Goal: Communication & Community: Answer question/provide support

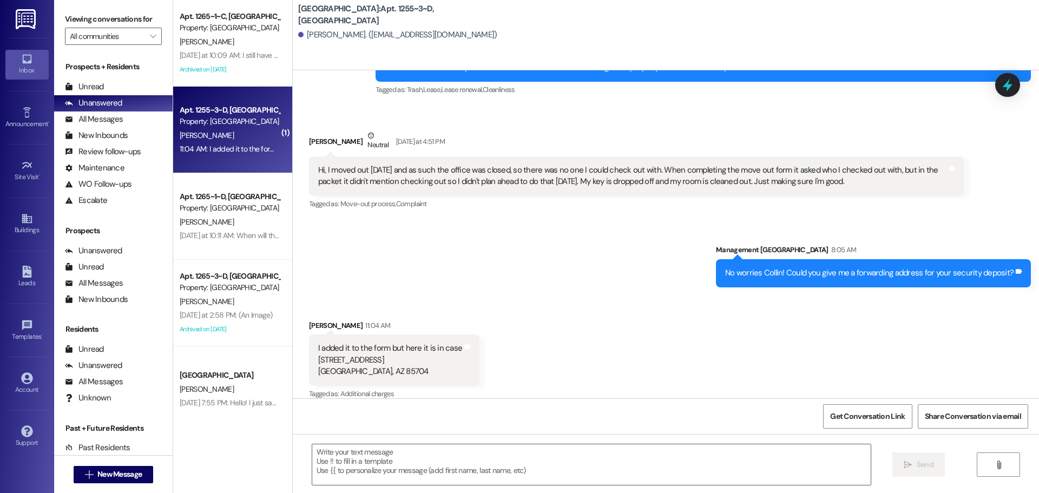
scroll to position [4630, 0]
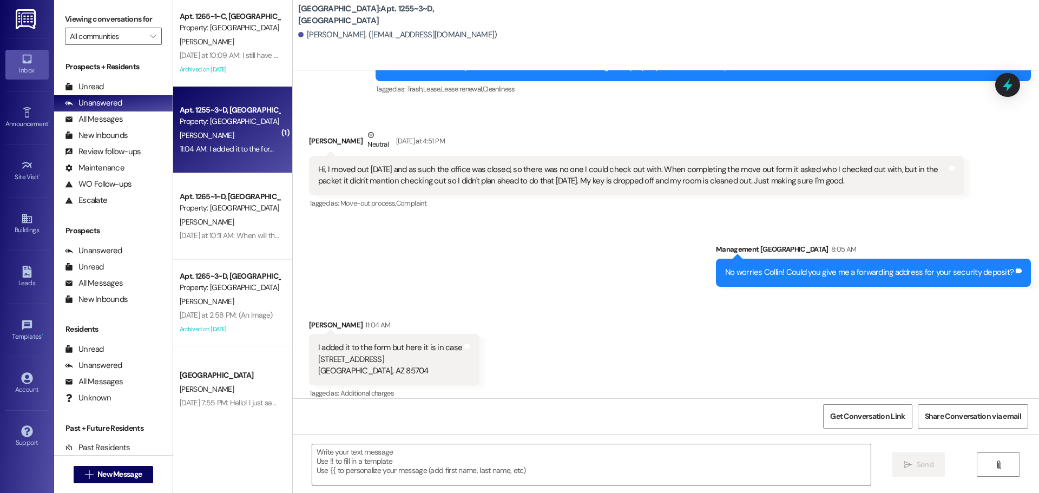
click at [469, 452] on textarea at bounding box center [591, 464] width 558 height 41
click at [468, 454] on textarea at bounding box center [591, 464] width 558 height 41
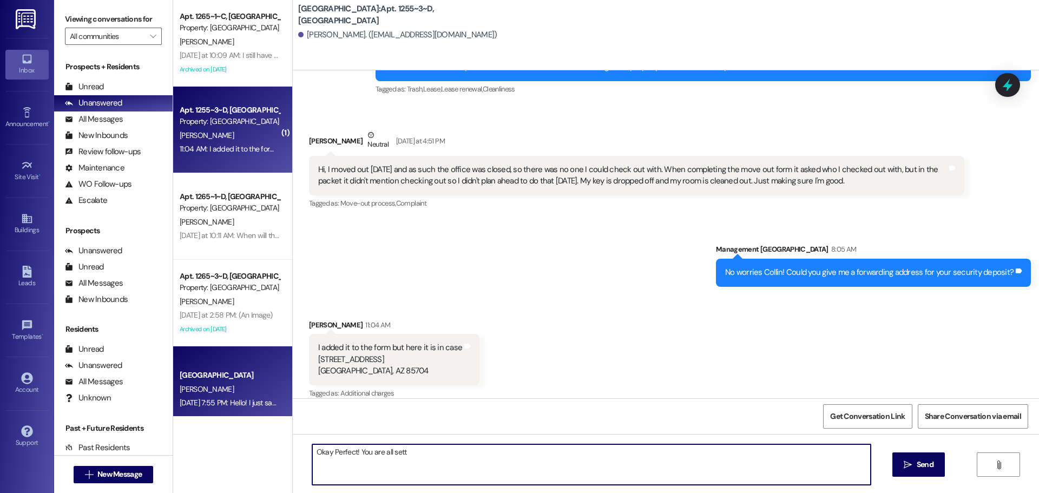
type textarea "Okay Perfect! You are all set"
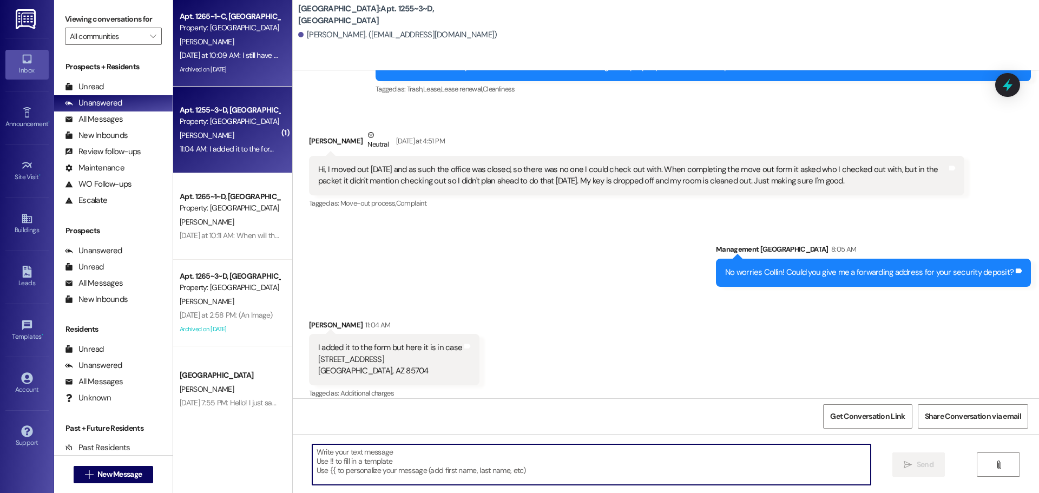
scroll to position [4629, 0]
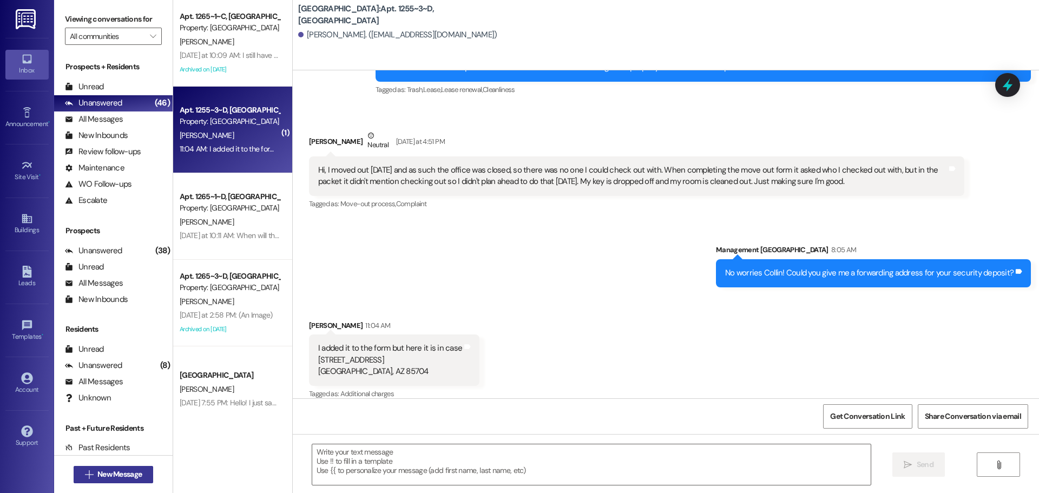
click at [113, 472] on span "New Message" at bounding box center [119, 474] width 44 height 11
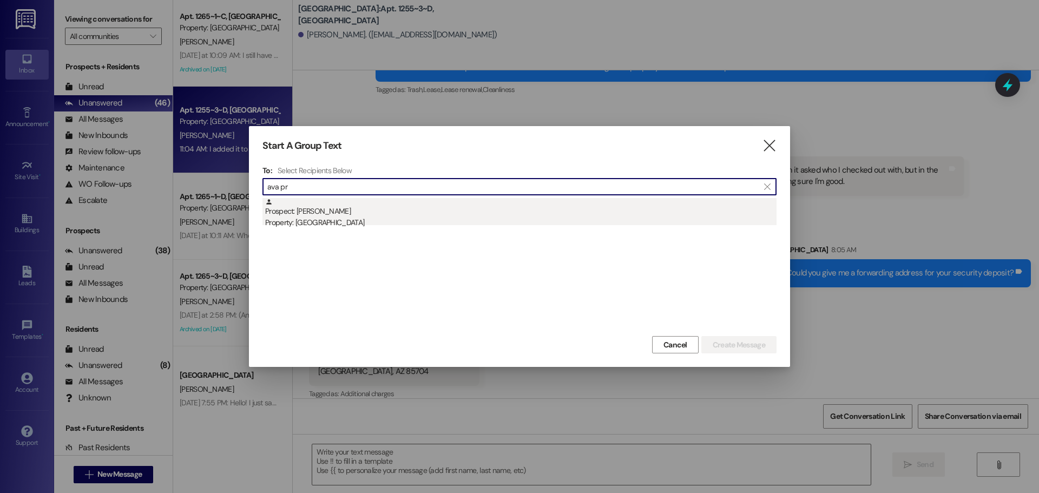
type input "ava pr"
click at [354, 224] on div "Property: [GEOGRAPHIC_DATA]" at bounding box center [520, 222] width 511 height 11
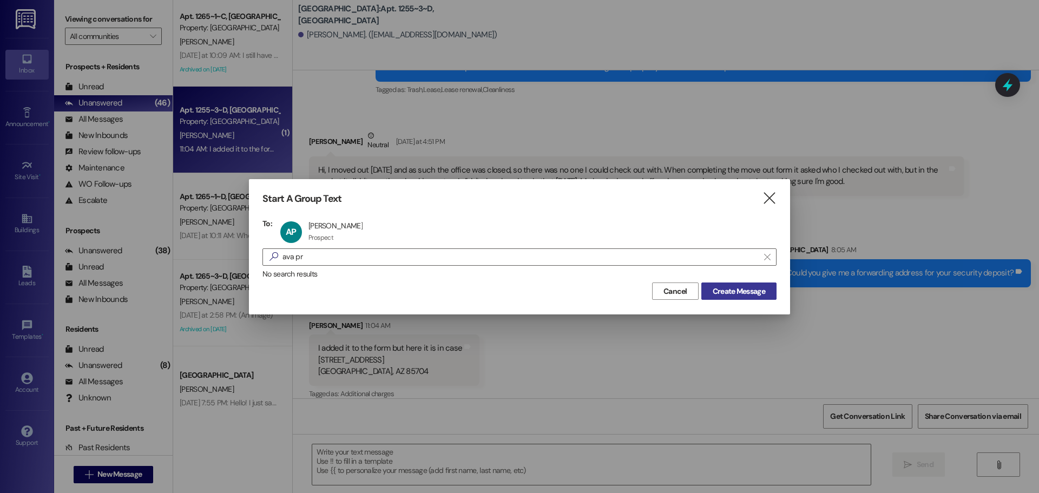
click at [733, 297] on span "Create Message" at bounding box center [739, 291] width 52 height 11
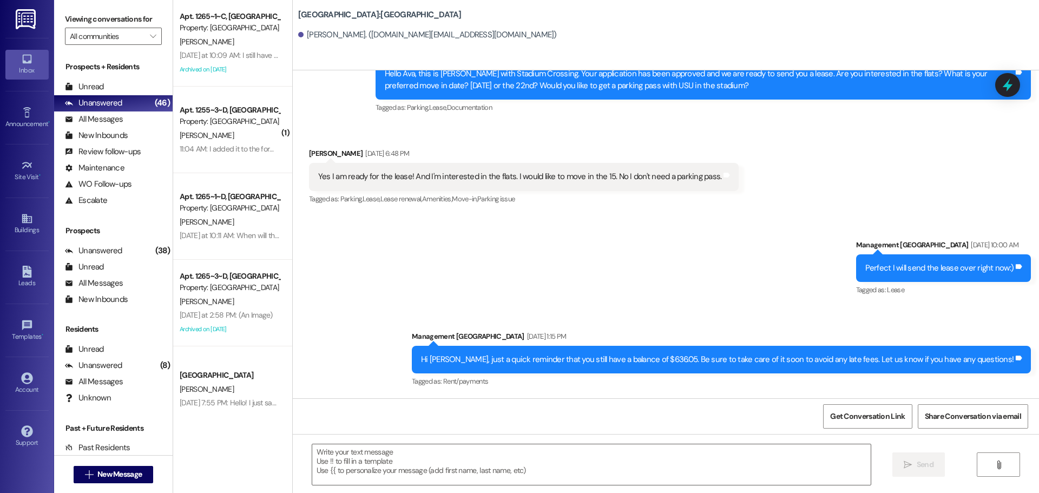
scroll to position [906, 0]
click at [586, 442] on div " Send " at bounding box center [666, 474] width 746 height 81
click at [598, 372] on div "Hi [PERSON_NAME], just a quick reminder that you still have a balance of $636.0…" at bounding box center [721, 360] width 619 height 28
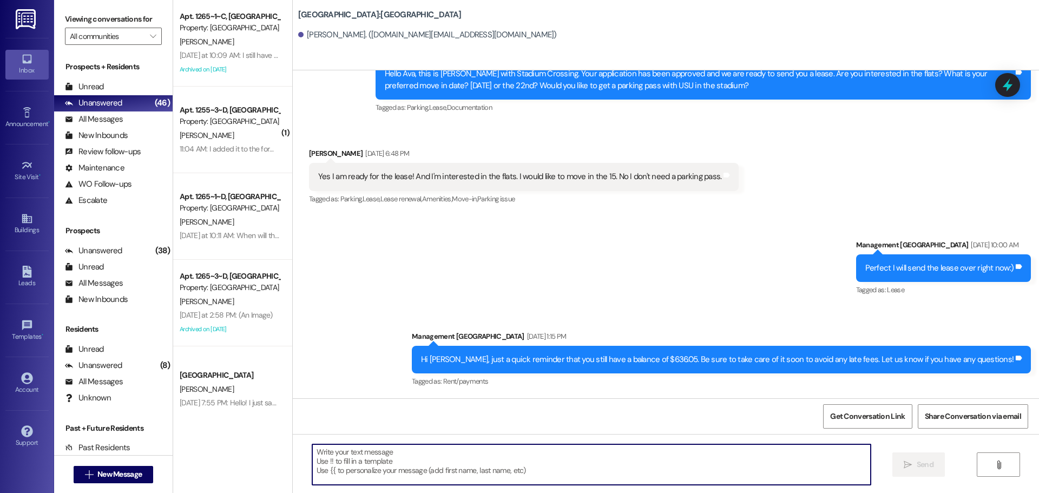
click at [553, 463] on textarea at bounding box center [591, 464] width 558 height 41
click at [597, 360] on div "Hi [PERSON_NAME], just a quick reminder that you still have a balance of $636.0…" at bounding box center [717, 359] width 593 height 11
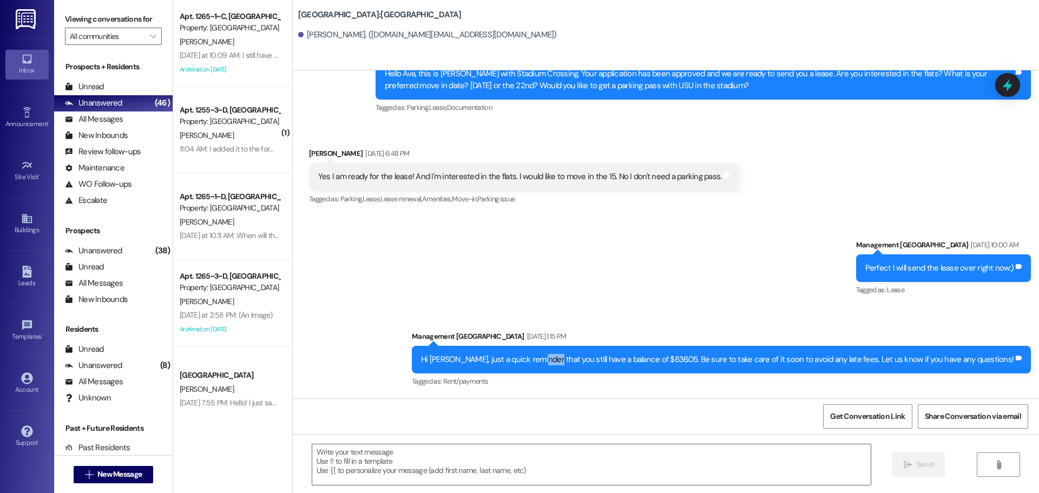
click at [597, 360] on div "Hi [PERSON_NAME], just a quick reminder that you still have a balance of $636.0…" at bounding box center [717, 359] width 593 height 11
click at [582, 356] on div "Hi [PERSON_NAME], just a quick reminder that you still have a balance of $636.0…" at bounding box center [717, 359] width 593 height 11
click at [624, 275] on div "Sent via [GEOGRAPHIC_DATA] [DATE] 10:00 AM Perfect I will send the lease over r…" at bounding box center [666, 306] width 746 height 183
click at [589, 465] on textarea at bounding box center [591, 464] width 558 height 41
